Goal: Navigation & Orientation: Find specific page/section

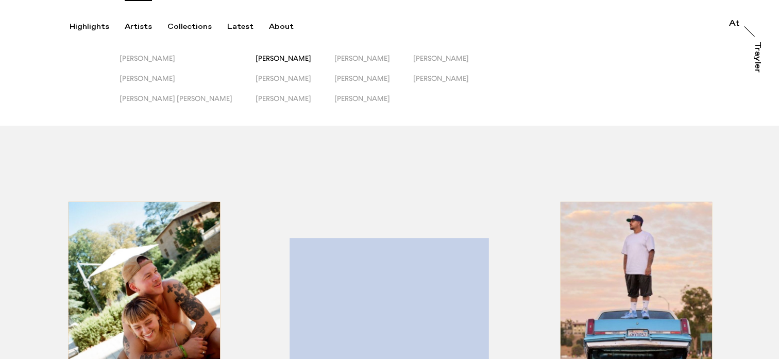
click at [256, 56] on span "[PERSON_NAME]" at bounding box center [284, 58] width 56 height 8
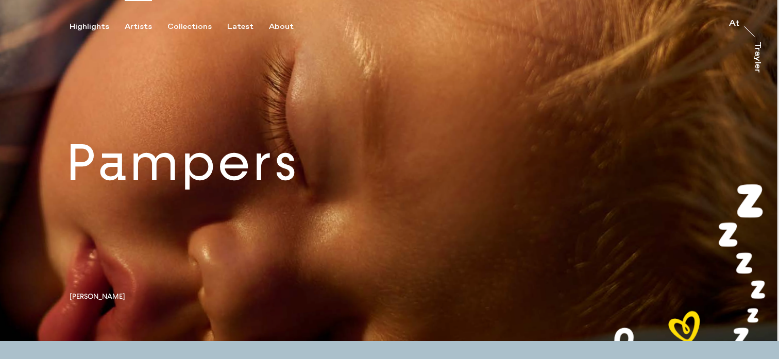
click at [147, 30] on div "Artists" at bounding box center [138, 26] width 27 height 9
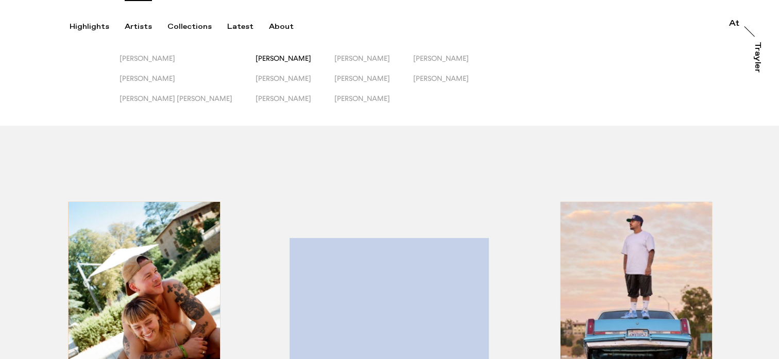
click at [256, 59] on span "[PERSON_NAME]" at bounding box center [284, 58] width 56 height 8
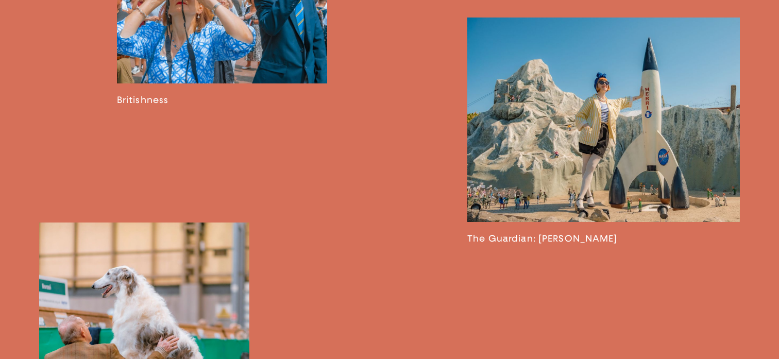
scroll to position [916, 0]
